Goal: Task Accomplishment & Management: Manage account settings

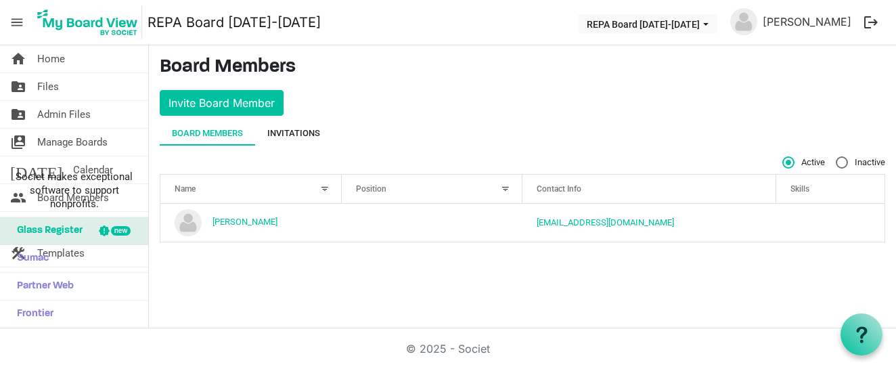
click at [290, 128] on div "Invitations" at bounding box center [293, 134] width 53 height 14
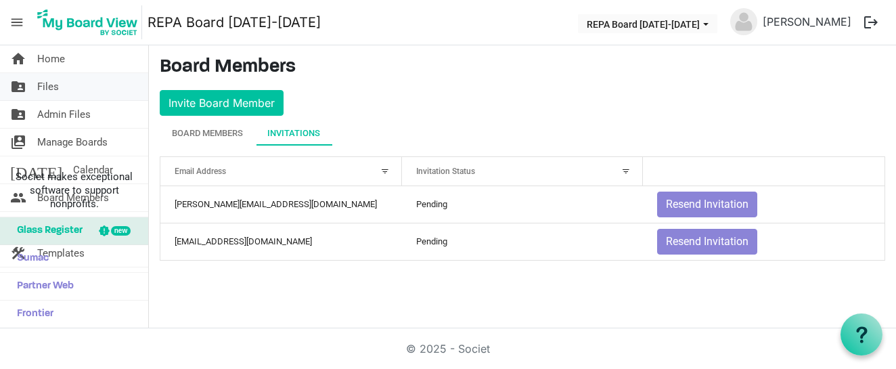
click at [71, 87] on link "folder_shared Files" at bounding box center [74, 86] width 148 height 27
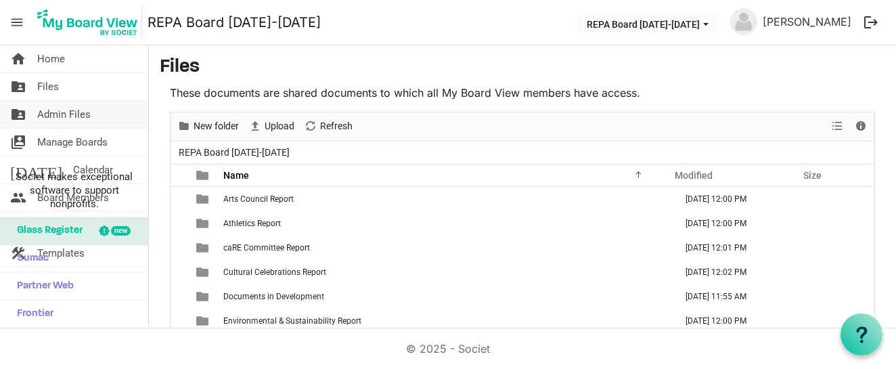
click at [65, 108] on span "Admin Files" at bounding box center [63, 114] width 53 height 27
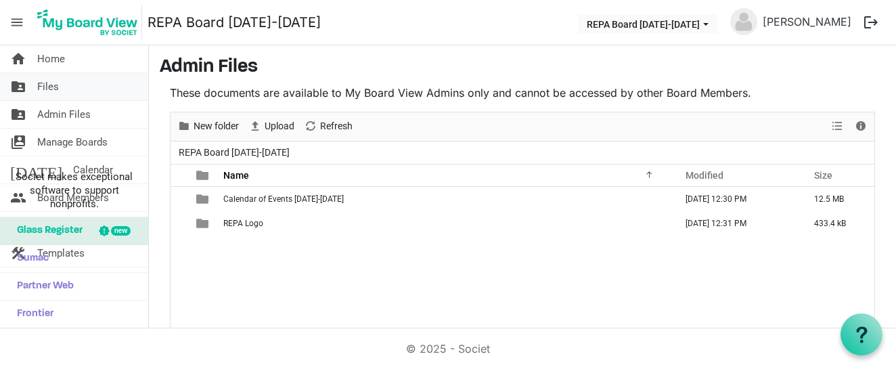
click at [67, 88] on link "folder_shared Files" at bounding box center [74, 86] width 148 height 27
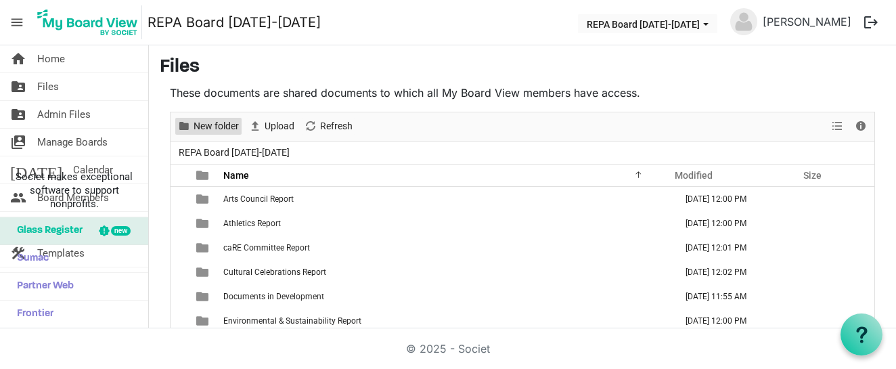
click at [219, 118] on span "New folder" at bounding box center [216, 126] width 48 height 17
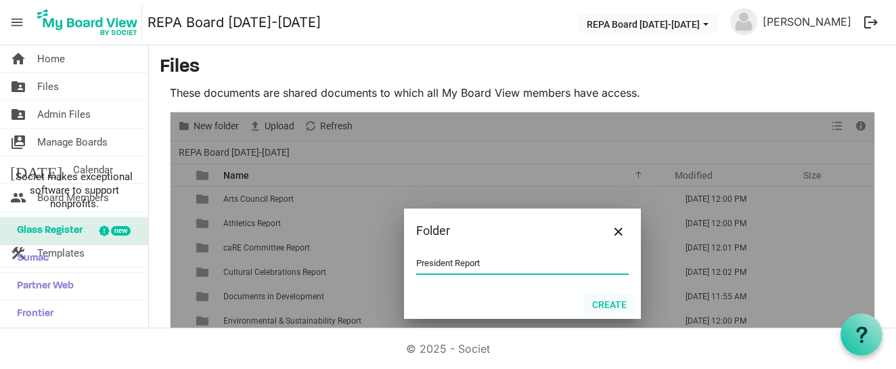
type input "President Report"
click at [616, 304] on button "Create" at bounding box center [609, 303] width 52 height 19
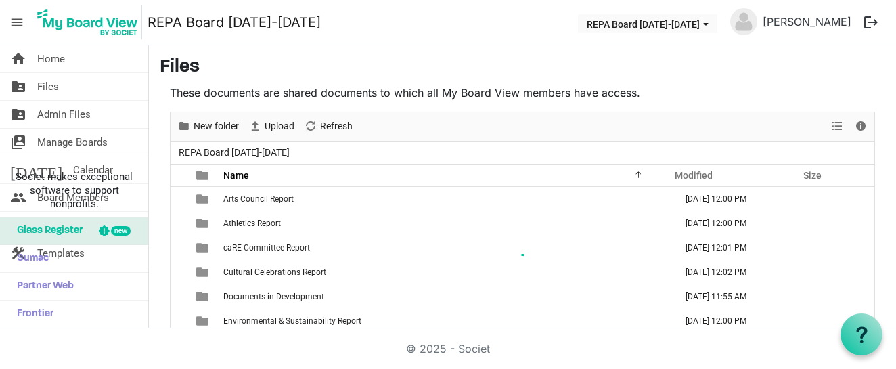
scroll to position [98, 0]
